Goal: Task Accomplishment & Management: Manage account settings

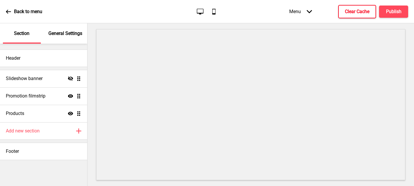
click at [352, 16] on button "Clear Cache" at bounding box center [357, 11] width 38 height 13
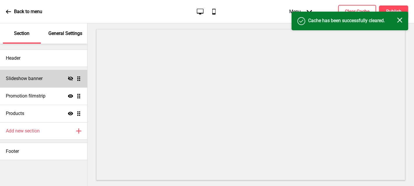
click at [75, 80] on div "Hide Drag" at bounding box center [74, 78] width 13 height 5
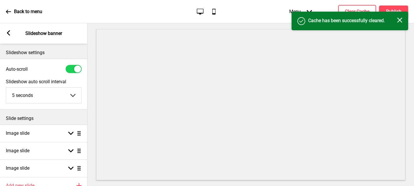
click at [5, 30] on div "Arrow left Slideshow banner" at bounding box center [44, 33] width 88 height 20
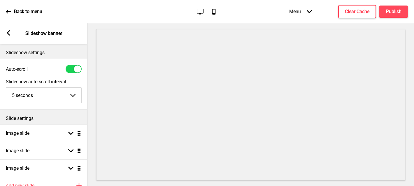
click at [6, 37] on div "Arrow left Slideshow banner" at bounding box center [44, 33] width 88 height 20
click at [7, 34] on rect at bounding box center [8, 32] width 5 height 5
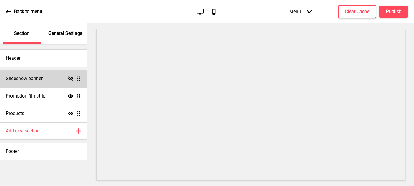
click at [67, 79] on div "Slideshow banner Hide Drag" at bounding box center [43, 79] width 87 height 18
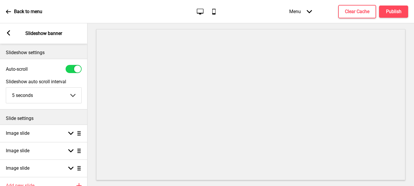
click at [8, 33] on icon at bounding box center [8, 32] width 3 height 5
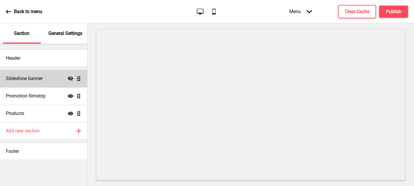
click at [70, 77] on icon at bounding box center [70, 78] width 5 height 4
click at [397, 17] on button "Publish" at bounding box center [393, 12] width 29 height 12
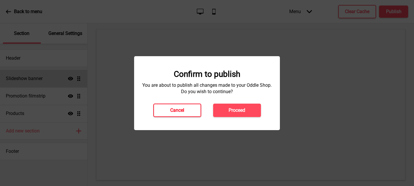
click at [196, 106] on button "Cancel" at bounding box center [177, 110] width 48 height 13
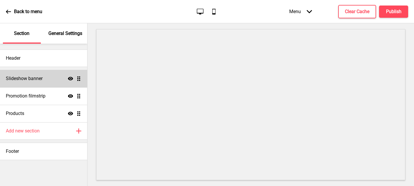
click at [15, 8] on div "Back to menu" at bounding box center [24, 12] width 36 height 16
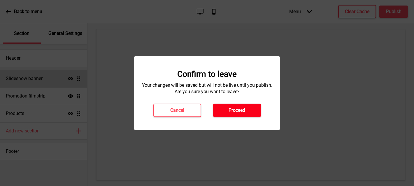
click at [225, 113] on button "Proceed" at bounding box center [237, 110] width 48 height 13
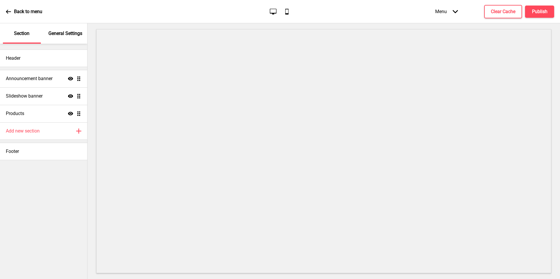
click at [57, 33] on p "General Settings" at bounding box center [65, 33] width 34 height 6
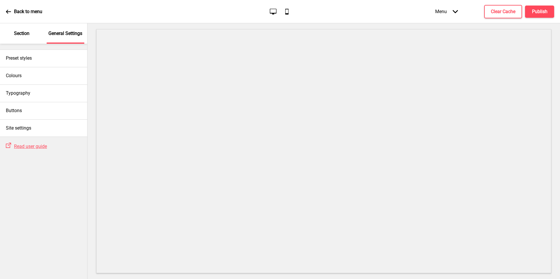
click at [45, 77] on div "Colours" at bounding box center [43, 76] width 87 height 18
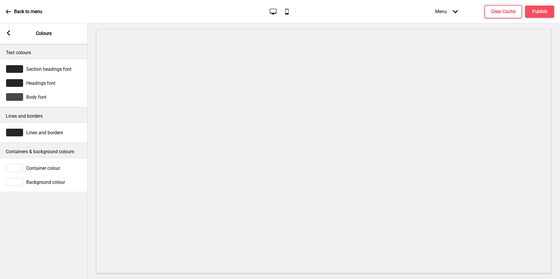
click at [11, 28] on div "Arrow left Colours" at bounding box center [44, 33] width 88 height 20
click at [11, 32] on rect at bounding box center [8, 32] width 5 height 5
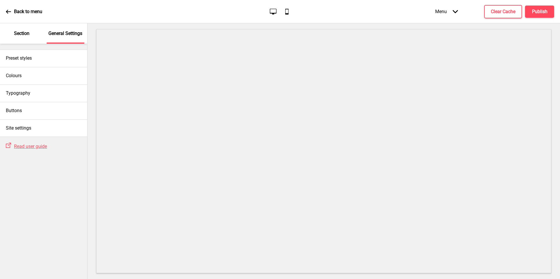
click at [32, 106] on div "Buttons" at bounding box center [43, 111] width 87 height 18
select select "square"
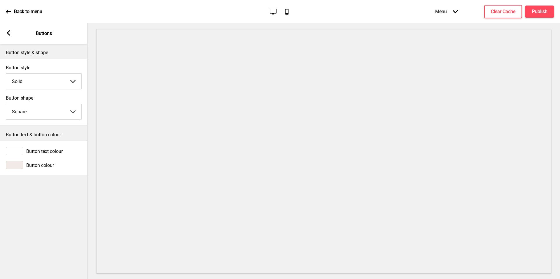
click at [15, 168] on div at bounding box center [15, 165] width 18 height 8
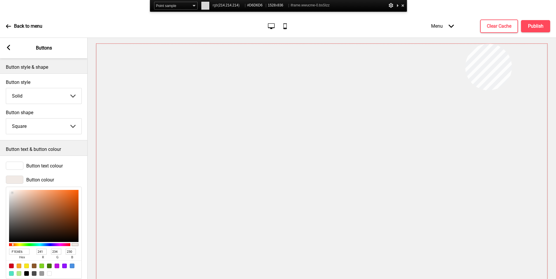
click at [382, 114] on div at bounding box center [321, 180] width 450 height 244
click at [381, 118] on div at bounding box center [321, 180] width 450 height 244
drag, startPoint x: 462, startPoint y: 60, endPoint x: 280, endPoint y: 7, distance: 189.2
click at [280, 7] on span "#D91303" at bounding box center [275, 5] width 14 height 4
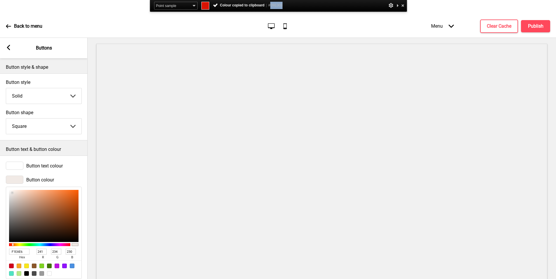
copy span "D91303"
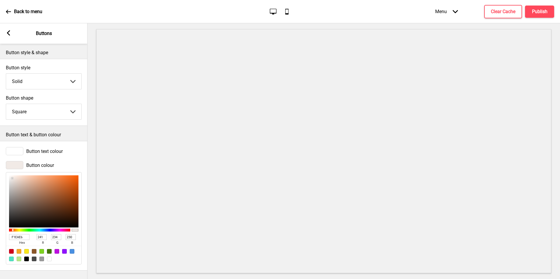
scroll to position [1, 0]
click at [22, 235] on input "F1EAE6" at bounding box center [19, 238] width 20 height 6
paste input "D91303"
type input "D91303"
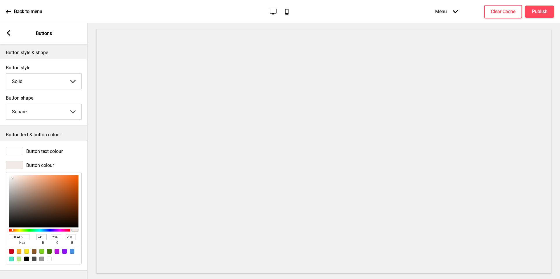
type input "217"
type input "19"
type input "3"
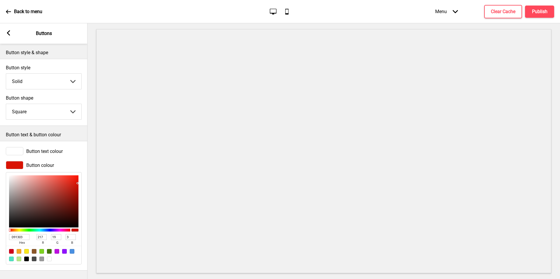
type input "D91303"
click at [482, 19] on div "Menu Arrow down Product Page Store Information Checkout Thank you Terms & Condi…" at bounding box center [483, 11] width 142 height 17
drag, startPoint x: 280, startPoint y: 7, endPoint x: 499, endPoint y: 15, distance: 219.3
click at [499, 15] on button "Clear Cache" at bounding box center [503, 11] width 38 height 13
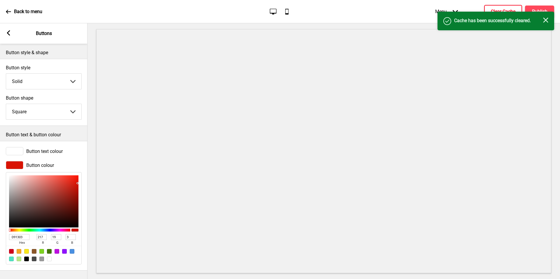
click at [547, 19] on rect at bounding box center [545, 20] width 5 height 5
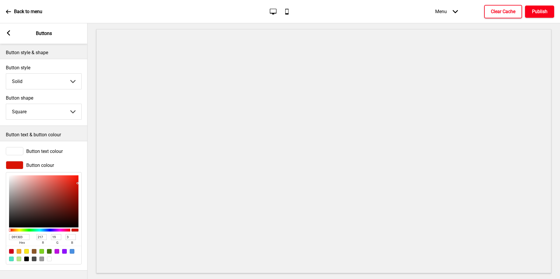
click at [534, 15] on button "Publish" at bounding box center [539, 12] width 29 height 12
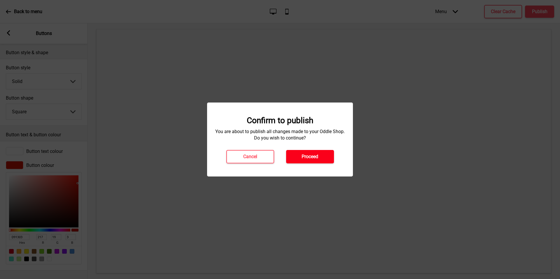
drag, startPoint x: 499, startPoint y: 15, endPoint x: 318, endPoint y: 155, distance: 229.4
click at [318, 155] on h4 "Proceed" at bounding box center [310, 157] width 17 height 6
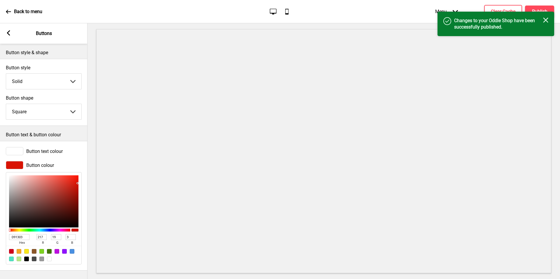
click at [5, 13] on div "Back to menu Desktop Mobile Menu Arrow down Product Page Store Information Chec…" at bounding box center [280, 11] width 560 height 23
click at [7, 12] on icon at bounding box center [8, 12] width 5 height 4
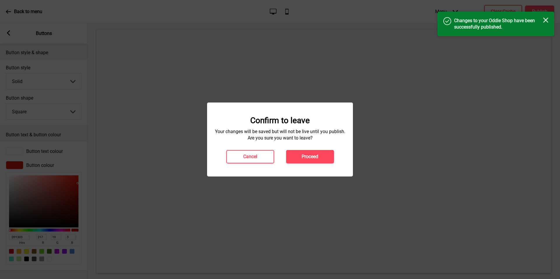
click at [317, 161] on button "Proceed" at bounding box center [310, 156] width 48 height 13
